Goal: Information Seeking & Learning: Check status

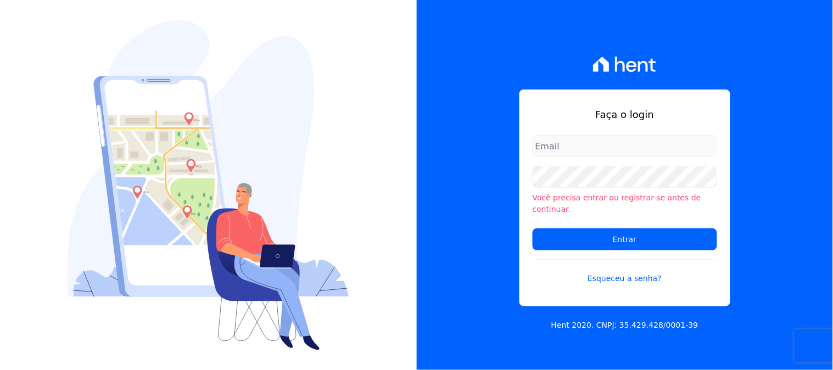
click at [598, 155] on input "email" at bounding box center [625, 146] width 185 height 22
type input "kelly.silva@construtoramgtec.com.br"
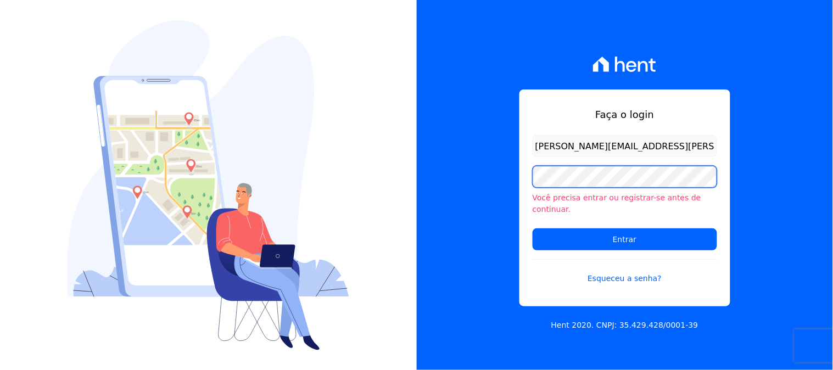
click at [501, 176] on div "Faça o login kelly.silva@construtoramgtec.com.br Você precisa entrar ou registr…" at bounding box center [625, 185] width 417 height 370
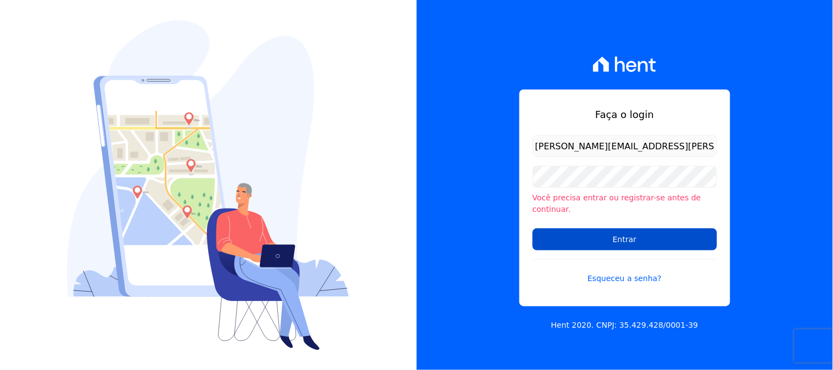
click at [579, 231] on input "Entrar" at bounding box center [625, 239] width 185 height 22
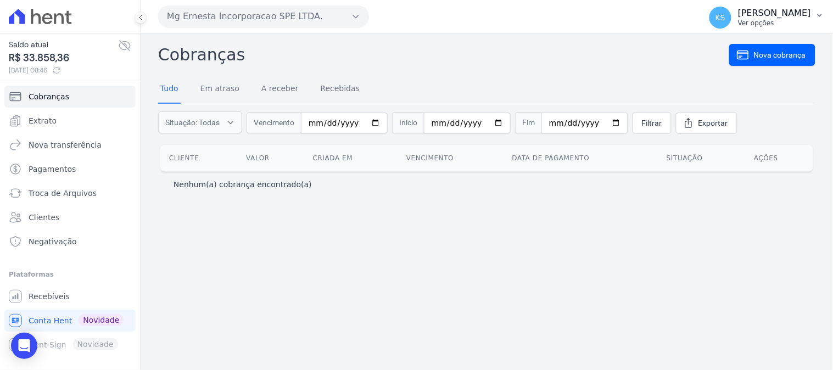
click at [789, 11] on p "Kelly Silva" at bounding box center [774, 13] width 73 height 11
click at [755, 47] on link "Logout" at bounding box center [763, 47] width 141 height 20
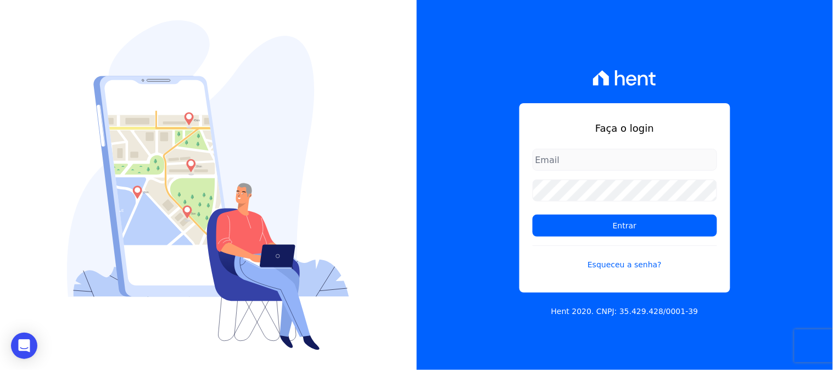
click at [591, 165] on input "email" at bounding box center [625, 160] width 185 height 22
click at [602, 160] on input "email" at bounding box center [625, 160] width 185 height 22
type input "[PERSON_NAME][EMAIL_ADDRESS][PERSON_NAME][DOMAIN_NAME]"
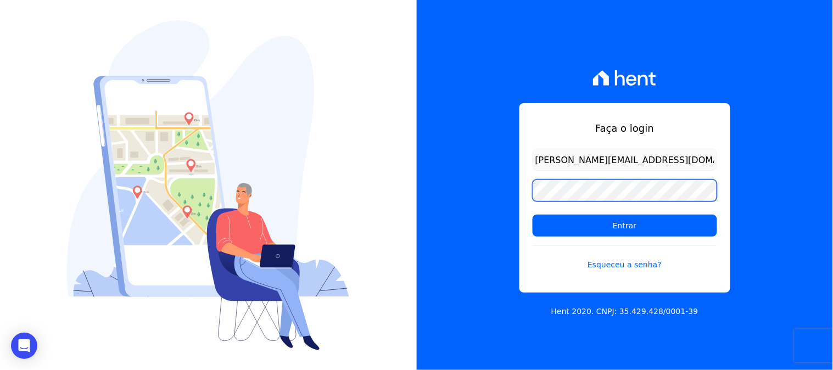
click at [517, 193] on div "Faça o login kelly.silva@construtoramgtec.com.br Entrar Esqueceu a senha? Hent …" at bounding box center [625, 185] width 417 height 370
click at [533, 215] on input "Entrar" at bounding box center [625, 226] width 185 height 22
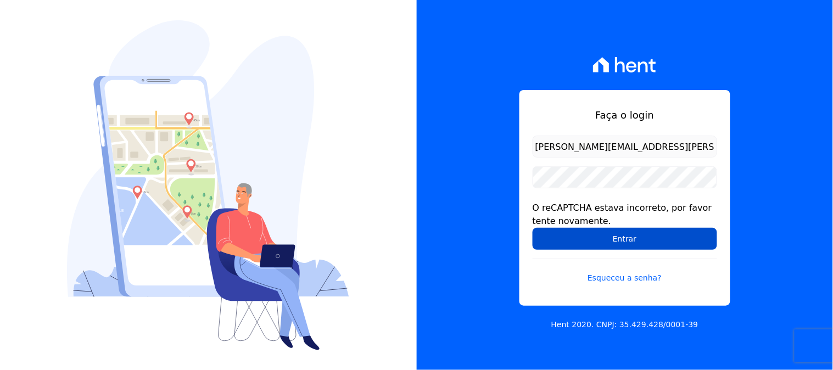
click at [613, 241] on input "Entrar" at bounding box center [625, 239] width 185 height 22
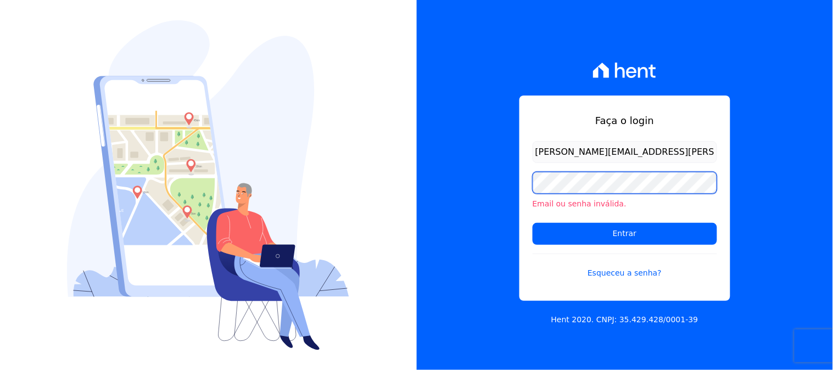
click at [533, 223] on input "Entrar" at bounding box center [625, 234] width 185 height 22
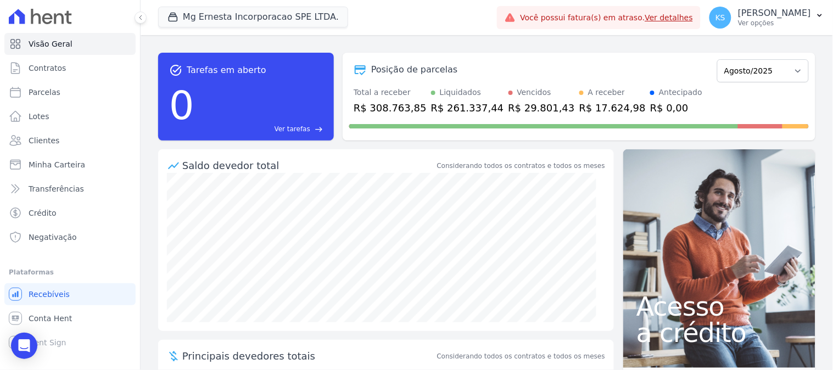
click at [694, 21] on link "Ver detalhes" at bounding box center [669, 17] width 48 height 9
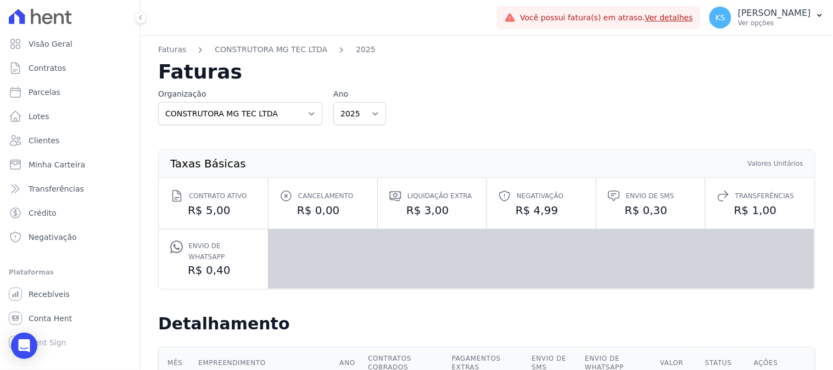
scroll to position [122, 0]
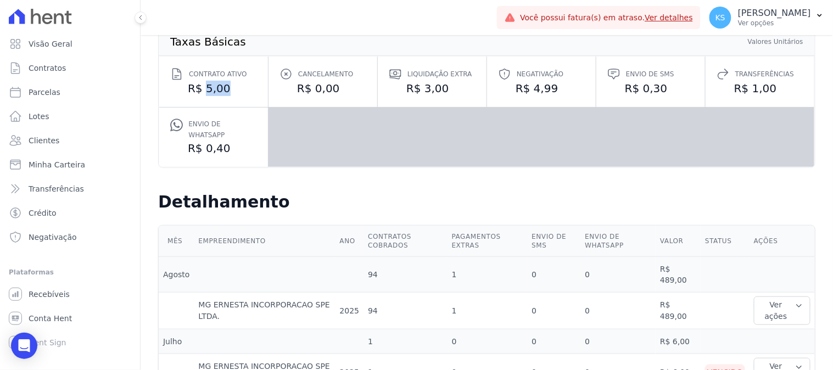
drag, startPoint x: 205, startPoint y: 86, endPoint x: 272, endPoint y: 110, distance: 71.4
click at [226, 87] on dd "R$ 5,00" at bounding box center [213, 88] width 87 height 15
click at [305, 121] on dl "Contrato ativo R$ 5,00 Cancelamento R$ 0,00 Liquidação extra R$ 3,00 Negativaçã…" at bounding box center [486, 112] width 655 height 110
drag, startPoint x: 405, startPoint y: 89, endPoint x: 512, endPoint y: 91, distance: 107.1
click at [451, 91] on dd "R$ 3,00" at bounding box center [432, 88] width 87 height 15
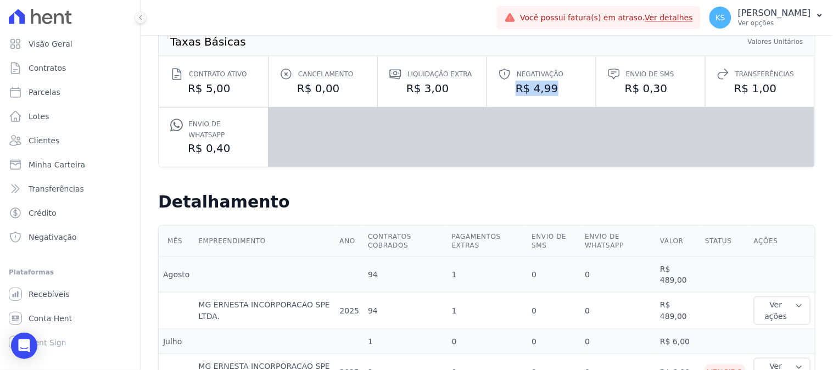
drag, startPoint x: 512, startPoint y: 91, endPoint x: 607, endPoint y: 91, distance: 94.5
click at [560, 92] on dd "R$ 4,99" at bounding box center [541, 88] width 87 height 15
drag, startPoint x: 616, startPoint y: 91, endPoint x: 663, endPoint y: 91, distance: 46.7
click at [663, 91] on dd "R$ 0,30" at bounding box center [650, 88] width 87 height 15
drag, startPoint x: 743, startPoint y: 90, endPoint x: 588, endPoint y: 129, distance: 159.3
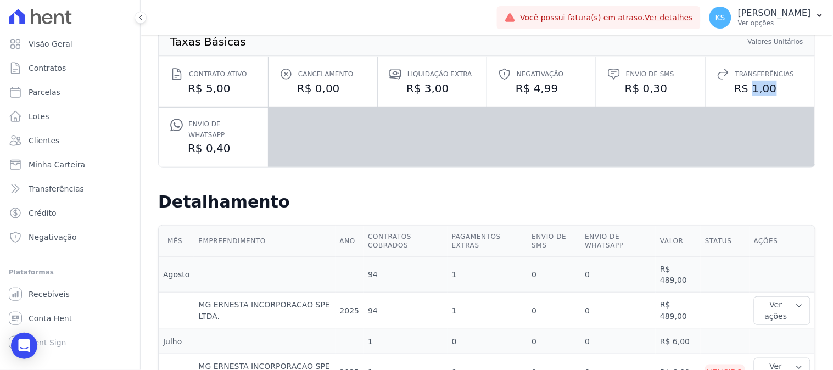
click at [766, 92] on dd "R$ 1,00" at bounding box center [760, 88] width 87 height 15
drag, startPoint x: 203, startPoint y: 141, endPoint x: 251, endPoint y: 141, distance: 47.8
click at [251, 141] on dd "R$ 0,40" at bounding box center [213, 148] width 87 height 15
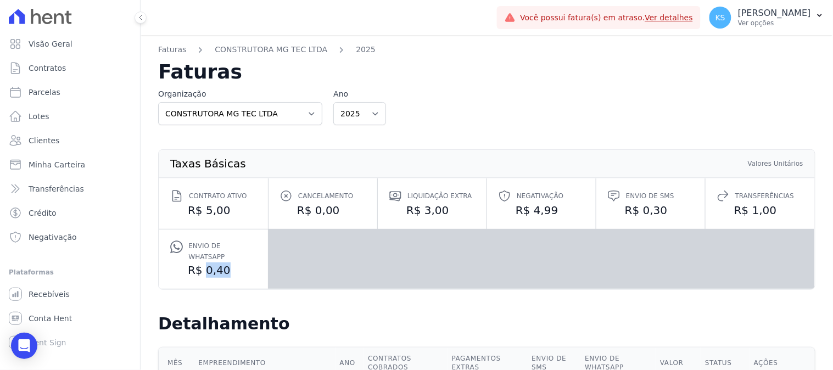
scroll to position [156, 0]
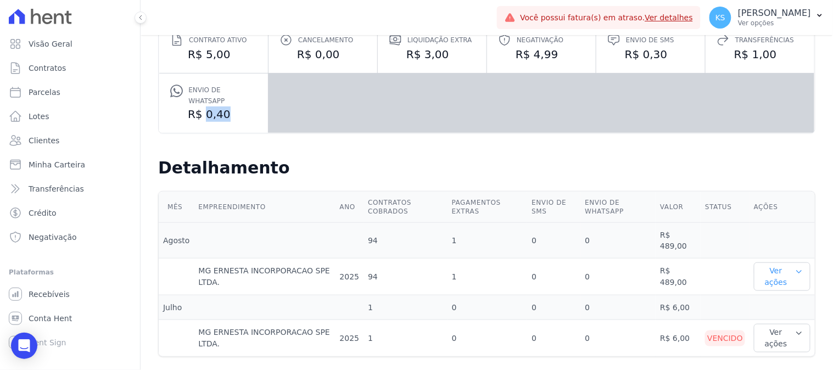
click at [795, 267] on icon "button" at bounding box center [799, 271] width 8 height 9
click at [775, 293] on link "Ver detalhes" at bounding box center [782, 299] width 48 height 12
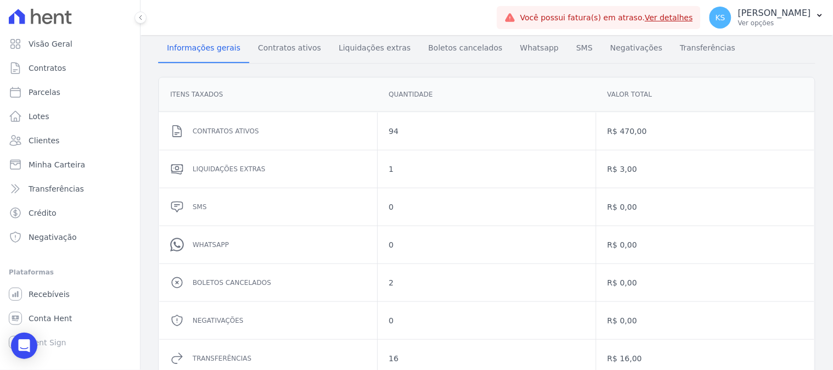
scroll to position [185, 0]
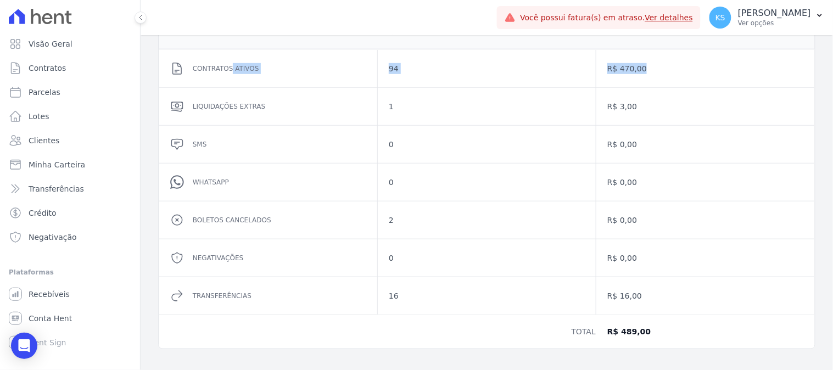
drag, startPoint x: 228, startPoint y: 64, endPoint x: 632, endPoint y: 81, distance: 404.6
click at [646, 68] on dl "Contratos ativos 94 R$ 470,00 Liquidações extras 1 R$ 3,00 SMS 0 R$ 0,00 Whatsa…" at bounding box center [486, 182] width 655 height 265
drag, startPoint x: 256, startPoint y: 111, endPoint x: 634, endPoint y: 111, distance: 378.4
click at [634, 111] on dl "Contratos ativos 94 R$ 470,00 Liquidações extras 1 R$ 3,00 SMS 0 R$ 0,00 Whatsa…" at bounding box center [486, 182] width 655 height 265
drag, startPoint x: 381, startPoint y: 219, endPoint x: 652, endPoint y: 222, distance: 270.8
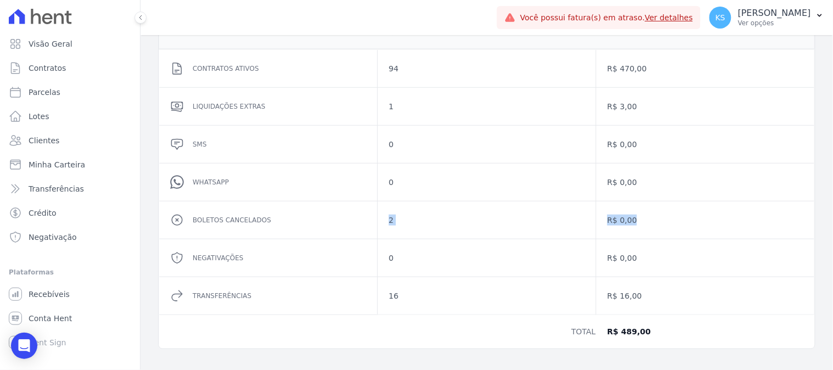
click at [652, 222] on dl "Contratos ativos 94 R$ 470,00 Liquidações extras 1 R$ 3,00 SMS 0 R$ 0,00 Whatsa…" at bounding box center [486, 182] width 655 height 265
drag, startPoint x: 223, startPoint y: 105, endPoint x: 622, endPoint y: 108, distance: 399.3
click at [622, 106] on dl "Contratos ativos 94 R$ 470,00 Liquidações extras 1 R$ 3,00 SMS 0 R$ 0,00 Whatsa…" at bounding box center [486, 182] width 655 height 265
click at [626, 121] on div "R$ 3,00" at bounding box center [705, 106] width 218 height 37
click at [46, 47] on span "Visão Geral" at bounding box center [51, 43] width 44 height 11
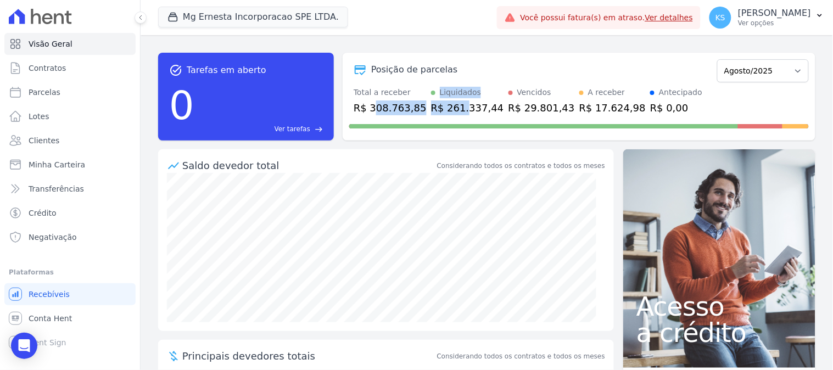
drag, startPoint x: 372, startPoint y: 108, endPoint x: 453, endPoint y: 110, distance: 80.8
click at [453, 110] on div "Total a receber R$ 308.763,85 Liquidados R$ 261.337,44 Vencidos R$ 29.801,43 A …" at bounding box center [579, 101] width 460 height 29
click at [44, 293] on span "Recebíveis" at bounding box center [49, 294] width 41 height 11
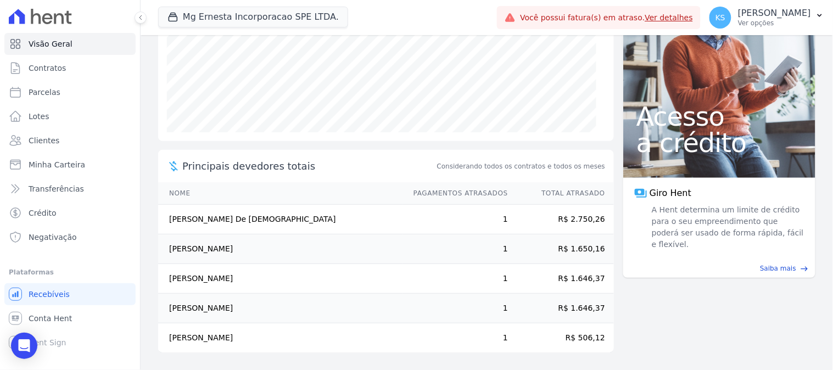
drag, startPoint x: 560, startPoint y: 221, endPoint x: 594, endPoint y: 240, distance: 38.8
click at [594, 240] on tbody "[PERSON_NAME] De [DEMOGRAPHIC_DATA] 1 R$ 2.750,26 [PERSON_NAME] 1 R$ 1.650,16 […" at bounding box center [386, 279] width 456 height 148
drag, startPoint x: 334, startPoint y: 240, endPoint x: 253, endPoint y: 256, distance: 82.4
click at [333, 240] on td "[PERSON_NAME]" at bounding box center [280, 250] width 245 height 30
click at [235, 258] on td "[PERSON_NAME]" at bounding box center [280, 250] width 245 height 30
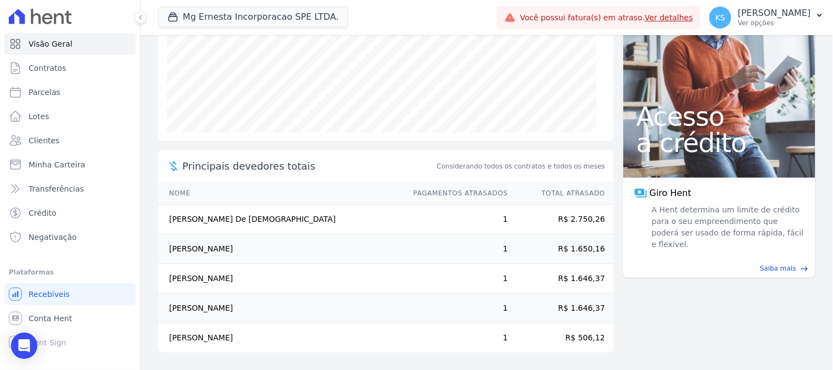
drag, startPoint x: 174, startPoint y: 249, endPoint x: 592, endPoint y: 250, distance: 418.5
click at [592, 250] on tr "[PERSON_NAME] 1 R$ 1.650,16" at bounding box center [386, 250] width 456 height 30
drag, startPoint x: 378, startPoint y: 261, endPoint x: 339, endPoint y: 261, distance: 39.0
click at [377, 261] on td "[PERSON_NAME]" at bounding box center [280, 250] width 245 height 30
click at [178, 288] on td "[PERSON_NAME]" at bounding box center [280, 279] width 245 height 30
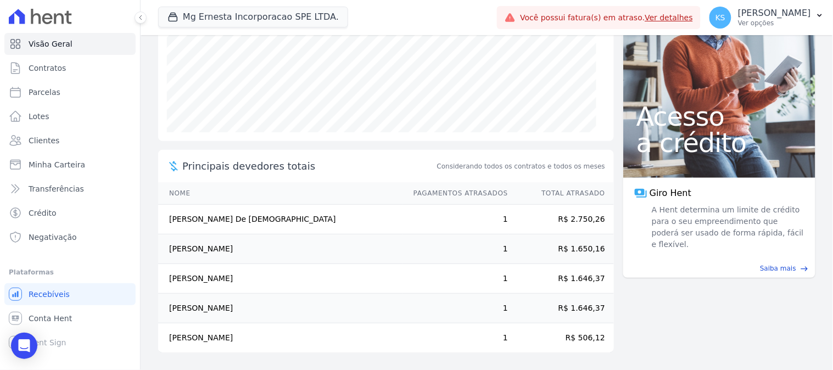
drag, startPoint x: 170, startPoint y: 278, endPoint x: 596, endPoint y: 323, distance: 428.6
click at [601, 323] on tbody "[PERSON_NAME] De [DEMOGRAPHIC_DATA] 1 R$ 2.750,26 [PERSON_NAME] 1 R$ 1.650,16 […" at bounding box center [386, 279] width 456 height 148
click at [509, 342] on td "R$ 506,12" at bounding box center [561, 338] width 105 height 30
drag, startPoint x: 600, startPoint y: 336, endPoint x: 560, endPoint y: 264, distance: 82.4
click at [560, 272] on tbody "[PERSON_NAME] De [DEMOGRAPHIC_DATA] 1 R$ 2.750,26 [PERSON_NAME] 1 R$ 1.650,16 […" at bounding box center [386, 279] width 456 height 148
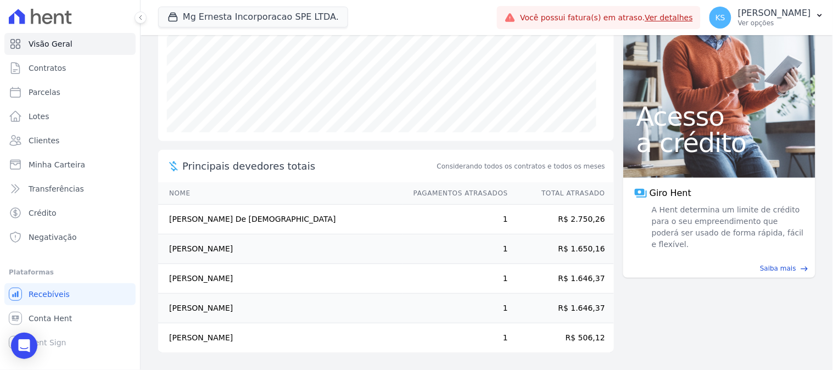
click at [560, 223] on td "R$ 2.750,26" at bounding box center [561, 220] width 105 height 30
drag, startPoint x: 171, startPoint y: 219, endPoint x: 211, endPoint y: 224, distance: 40.4
click at [211, 224] on td "[PERSON_NAME] De [DEMOGRAPHIC_DATA]" at bounding box center [280, 220] width 245 height 30
click at [208, 225] on td "[PERSON_NAME] De [DEMOGRAPHIC_DATA]" at bounding box center [280, 220] width 245 height 30
click at [176, 245] on td "[PERSON_NAME]" at bounding box center [280, 250] width 245 height 30
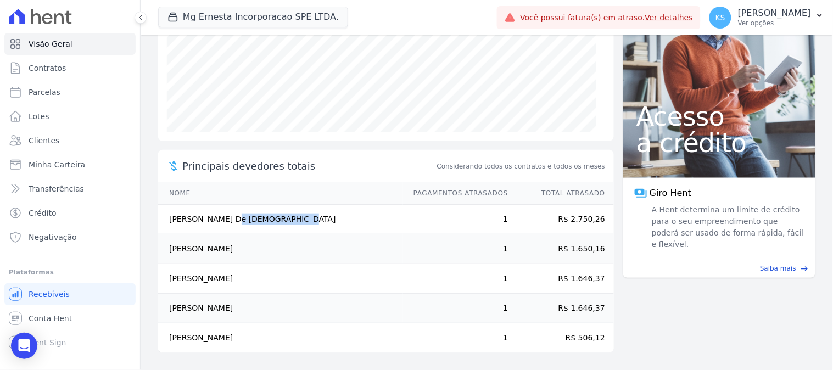
drag, startPoint x: 169, startPoint y: 220, endPoint x: 228, endPoint y: 222, distance: 59.9
click at [228, 222] on td "[PERSON_NAME] De [DEMOGRAPHIC_DATA]" at bounding box center [280, 220] width 245 height 30
drag, startPoint x: 172, startPoint y: 278, endPoint x: 227, endPoint y: 282, distance: 55.6
click at [227, 282] on td "[PERSON_NAME]" at bounding box center [280, 279] width 245 height 30
drag, startPoint x: 188, startPoint y: 305, endPoint x: 250, endPoint y: 305, distance: 62.6
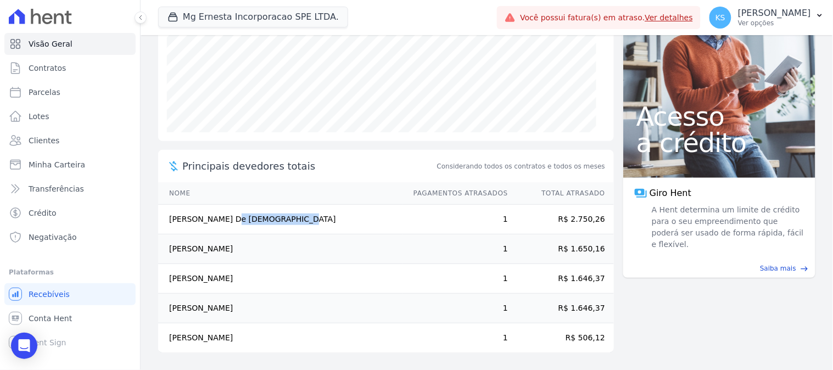
click at [250, 305] on td "[PERSON_NAME]" at bounding box center [280, 309] width 245 height 30
drag, startPoint x: 188, startPoint y: 337, endPoint x: 256, endPoint y: 338, distance: 68.7
click at [254, 338] on td "[PERSON_NAME]" at bounding box center [280, 338] width 245 height 30
drag, startPoint x: 586, startPoint y: 341, endPoint x: 595, endPoint y: 342, distance: 8.9
click at [615, 341] on main "task_alt Tarefas em aberto 0 Ver tarefas east Posição de parcelas Julho/2025 Ag…" at bounding box center [487, 202] width 693 height 335
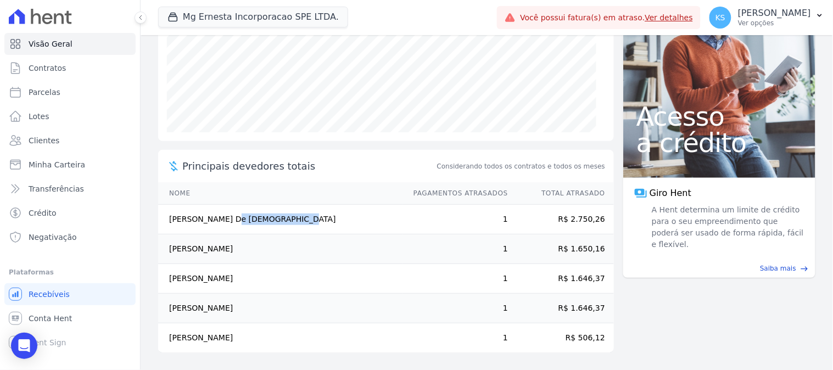
click at [509, 339] on td "R$ 506,12" at bounding box center [561, 338] width 105 height 30
click at [46, 191] on span "Transferências" at bounding box center [56, 188] width 55 height 11
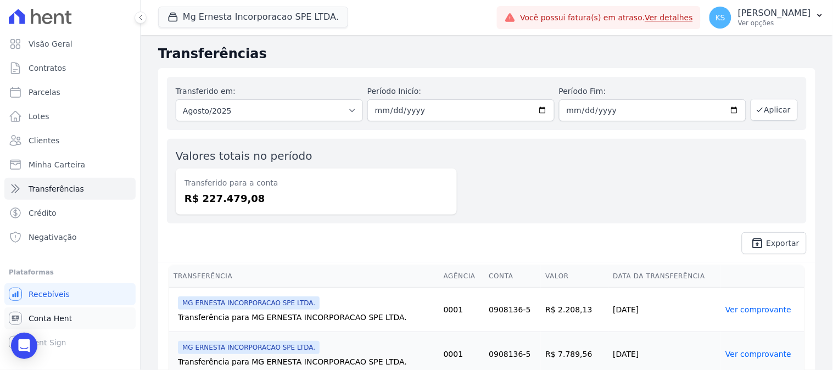
click at [36, 314] on span "Conta Hent" at bounding box center [50, 318] width 43 height 11
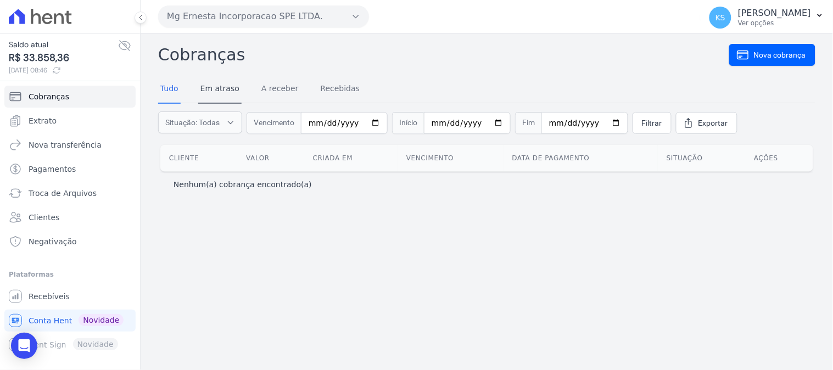
click at [235, 88] on div "Tudo Em atraso A receber Recebidas" at bounding box center [260, 89] width 204 height 29
click at [231, 90] on link "Em atraso" at bounding box center [219, 89] width 43 height 29
click at [273, 88] on link "A receber" at bounding box center [280, 89] width 42 height 29
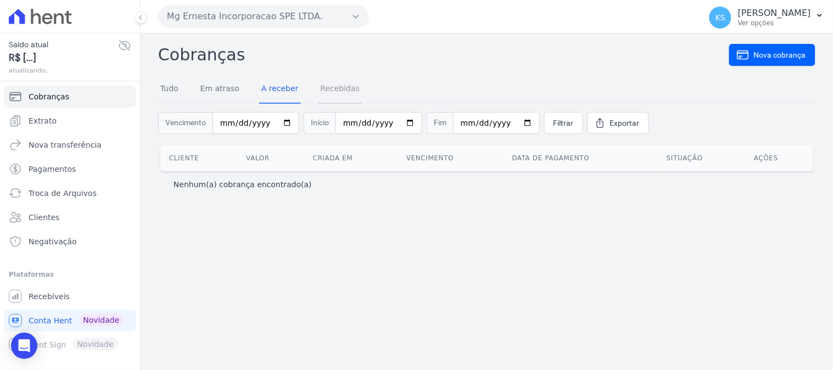
click at [322, 90] on link "Recebidas" at bounding box center [341, 89] width 44 height 29
click at [172, 90] on link "Tudo" at bounding box center [169, 89] width 23 height 29
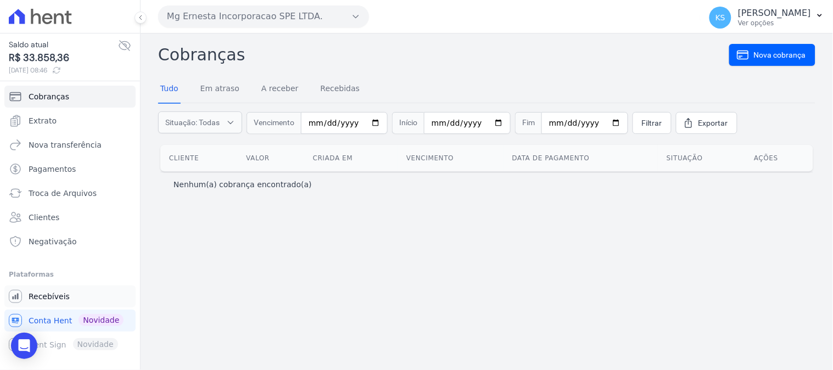
click at [40, 294] on span "Recebíveis" at bounding box center [49, 296] width 41 height 11
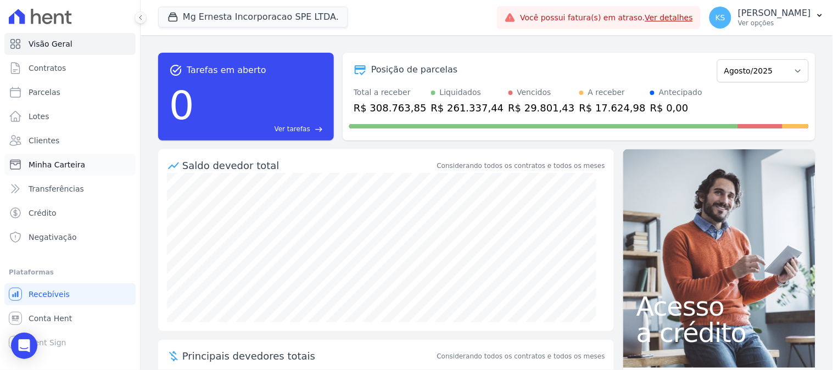
click at [53, 163] on span "Minha Carteira" at bounding box center [57, 164] width 57 height 11
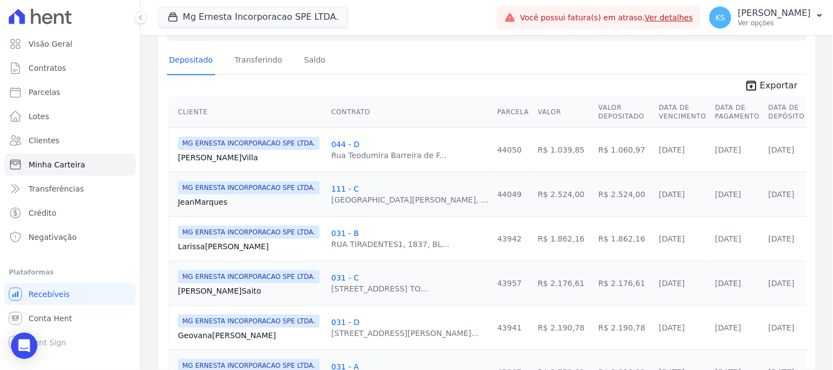
scroll to position [61, 0]
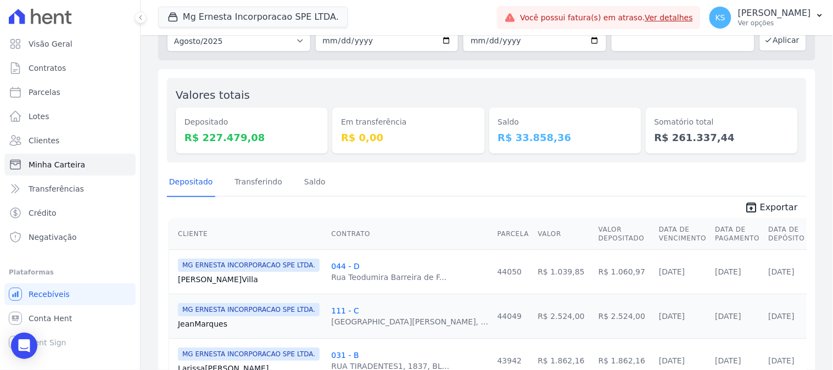
drag, startPoint x: 500, startPoint y: 135, endPoint x: 594, endPoint y: 136, distance: 94.5
click at [568, 136] on dd "R$ 33.858,36" at bounding box center [565, 137] width 135 height 15
drag, startPoint x: 665, startPoint y: 138, endPoint x: 484, endPoint y: 184, distance: 186.5
click at [717, 139] on dd "R$ 261.337,44" at bounding box center [722, 137] width 135 height 15
click at [252, 144] on dd "R$ 227.479,08" at bounding box center [252, 137] width 135 height 15
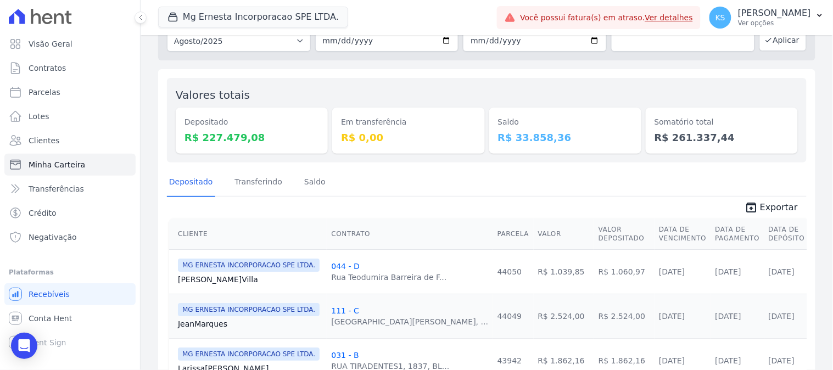
drag, startPoint x: 194, startPoint y: 144, endPoint x: 244, endPoint y: 143, distance: 50.0
click at [244, 143] on dd "R$ 227.479,08" at bounding box center [252, 137] width 135 height 15
click at [341, 173] on div "Depositado Transferindo [GEOGRAPHIC_DATA]" at bounding box center [487, 182] width 640 height 27
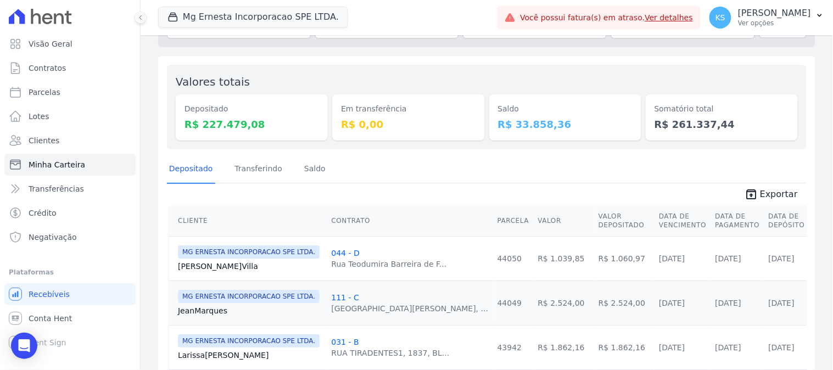
scroll to position [0, 0]
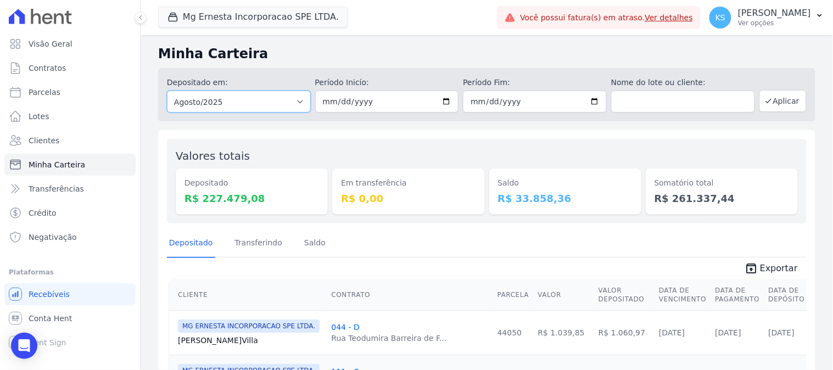
click at [220, 108] on select "Todos os meses Julho/2025 Agosto/2025 Setembro/2025 Outubro/2025 Novembro/2025 …" at bounding box center [239, 102] width 144 height 22
click at [167, 91] on select "Todos os meses Julho/2025 Agosto/2025 Setembro/2025 Outubro/2025 Novembro/2025 …" at bounding box center [239, 102] width 144 height 22
click at [381, 157] on div "Em transferência R$ 0,00" at bounding box center [408, 181] width 152 height 67
